Goal: Task Accomplishment & Management: Use online tool/utility

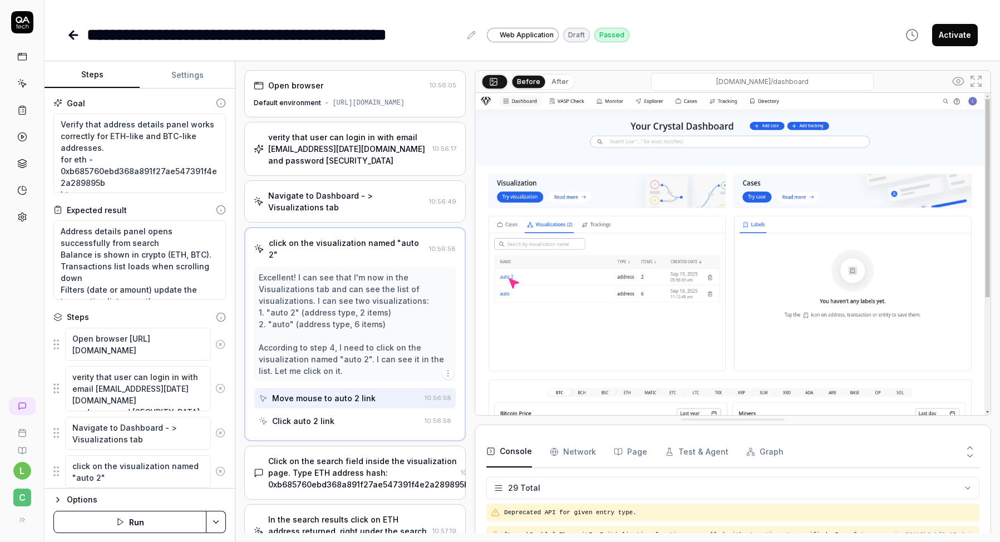
click at [23, 516] on icon at bounding box center [22, 519] width 9 height 9
type textarea "*"
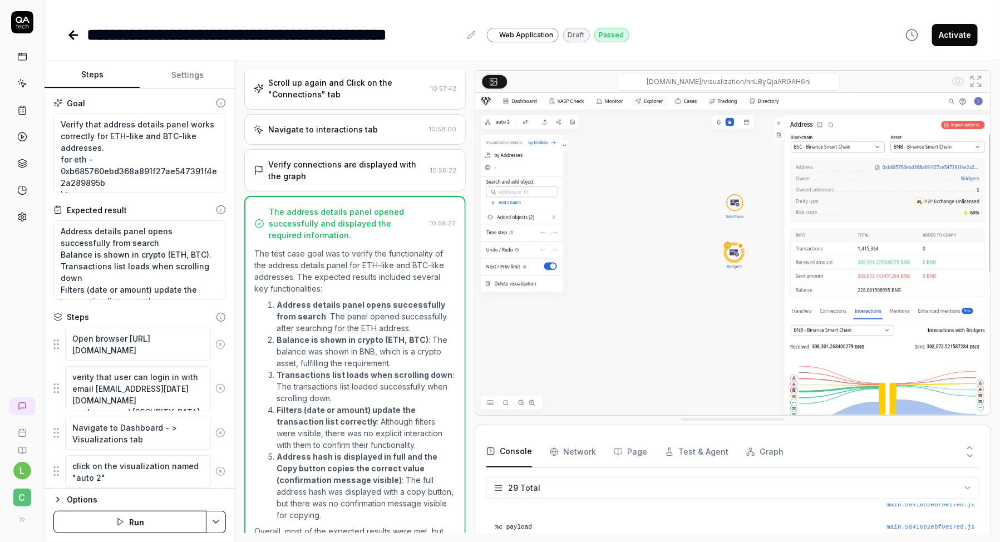
scroll to position [618, 0]
type textarea "*"
